Goal: Information Seeking & Learning: Check status

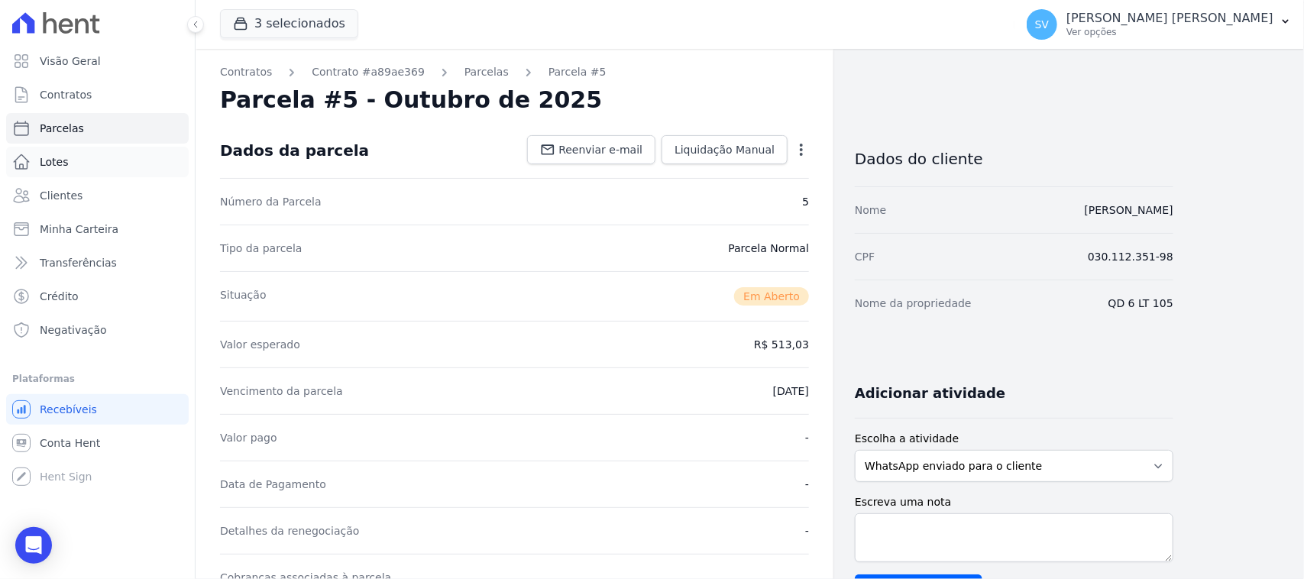
scroll to position [708, 0]
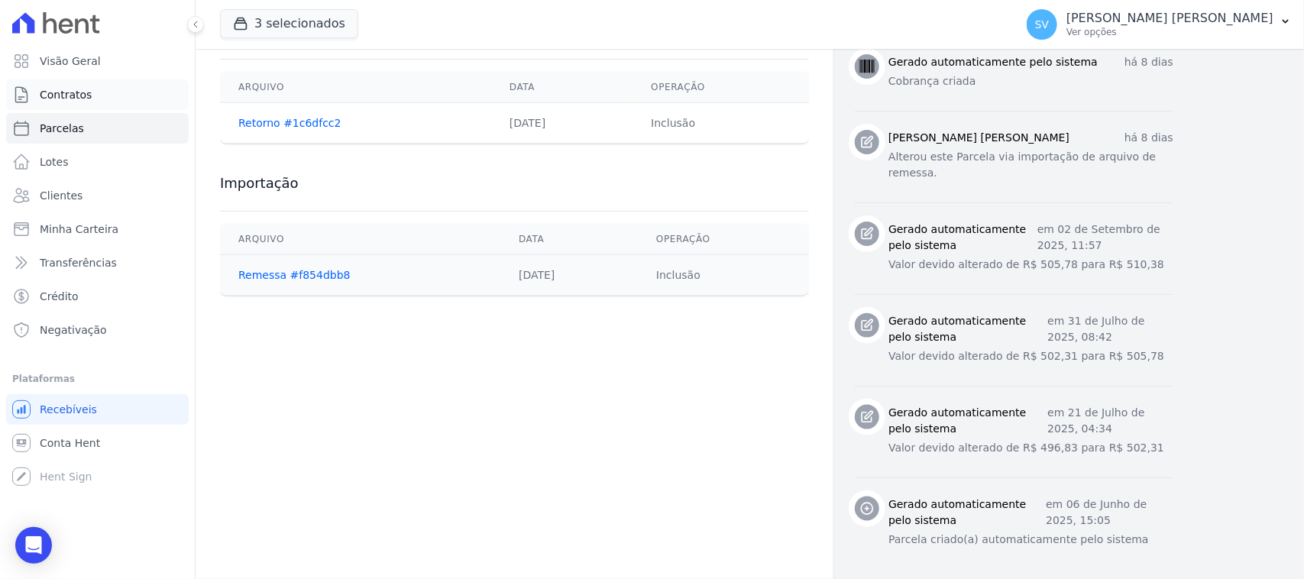
click at [113, 89] on link "Contratos" at bounding box center [97, 94] width 183 height 31
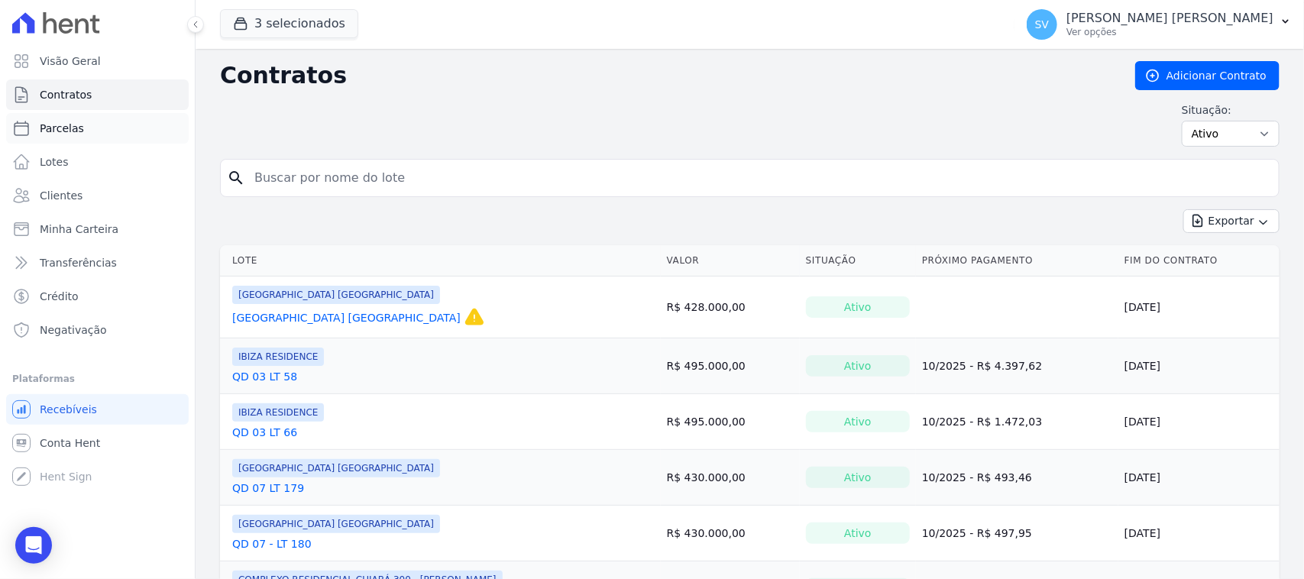
click at [130, 131] on link "Parcelas" at bounding box center [97, 128] width 183 height 31
select select
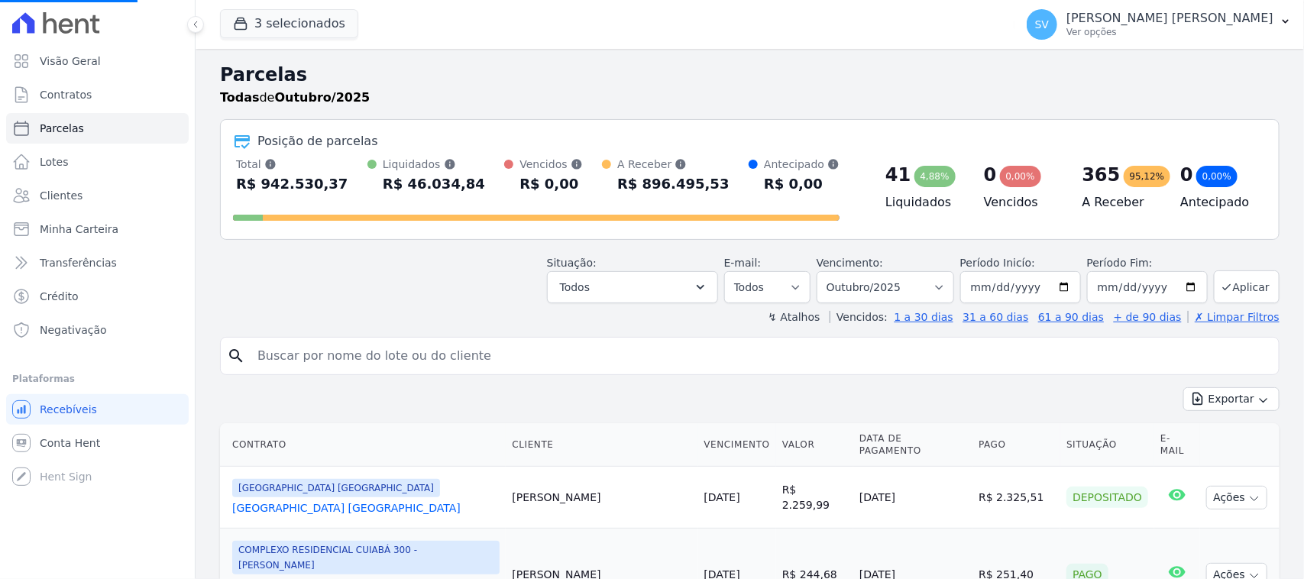
click at [383, 367] on input "search" at bounding box center [760, 356] width 1024 height 31
select select
click at [392, 344] on input "search" at bounding box center [760, 356] width 1024 height 31
paste input "[PERSON_NAME]"
type input "[PERSON_NAME]"
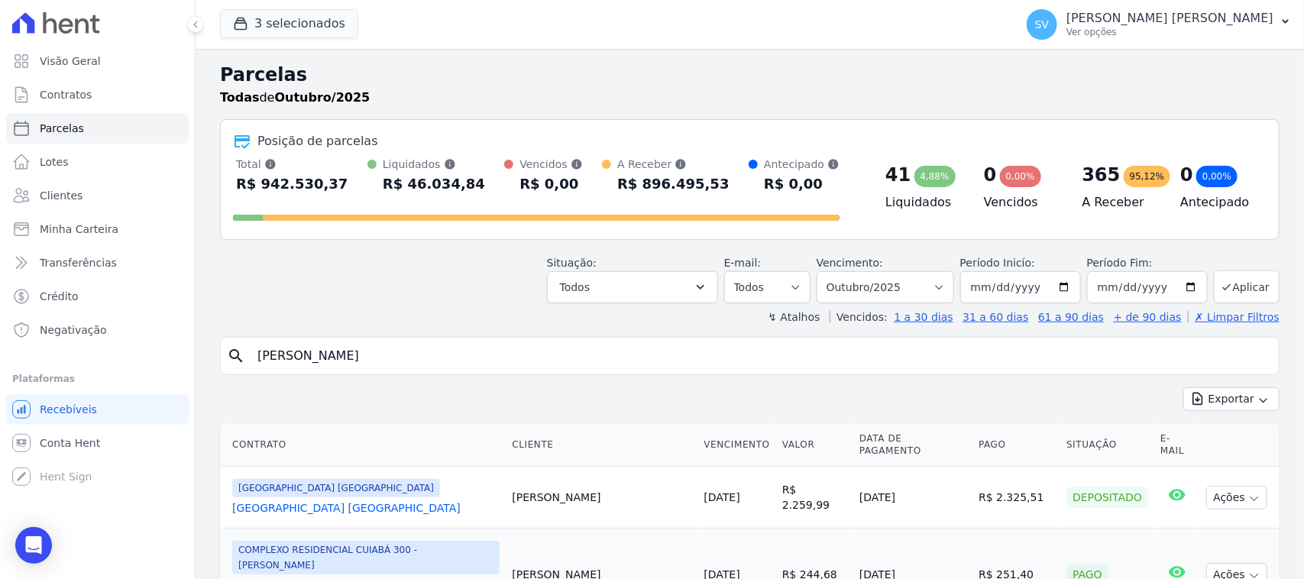
select select
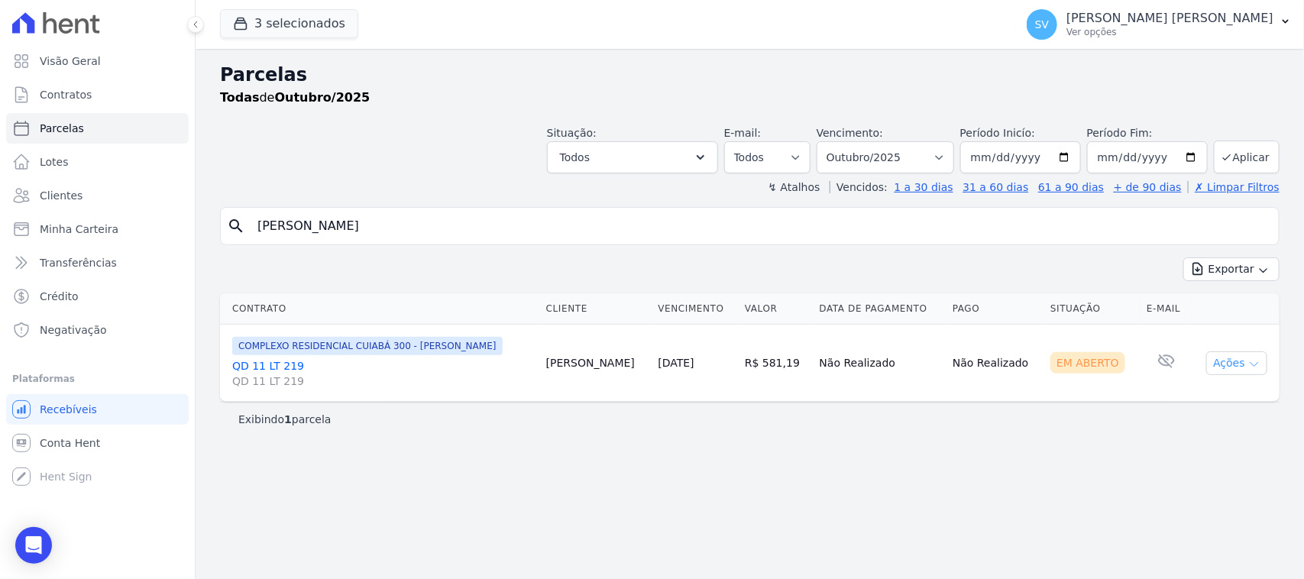
click at [1248, 363] on icon "button" at bounding box center [1254, 364] width 12 height 12
click at [1211, 390] on link "Ver boleto" at bounding box center [1230, 398] width 147 height 28
